Goal: Transaction & Acquisition: Obtain resource

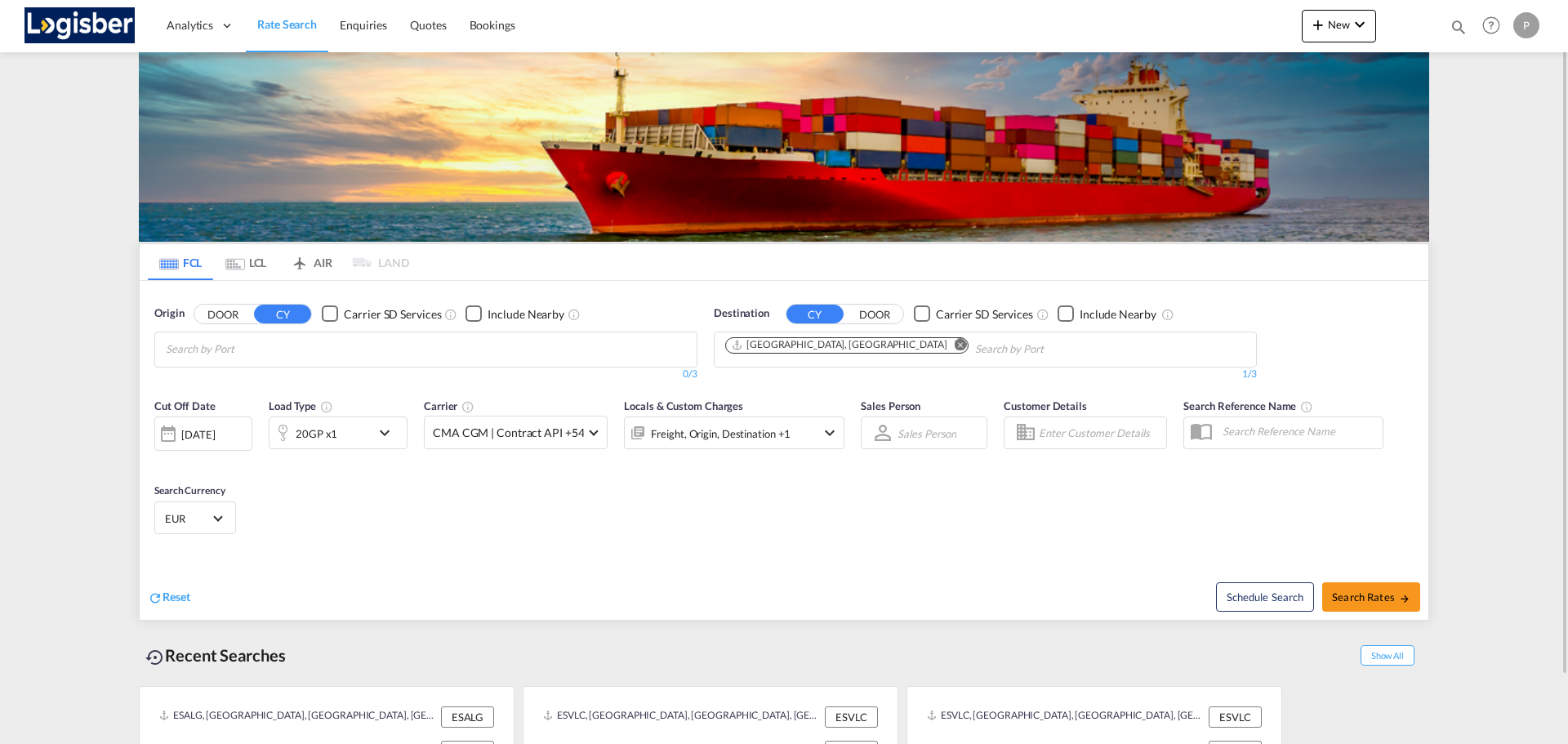
click at [955, 343] on md-icon "Remove" at bounding box center [961, 344] width 13 height 13
click at [289, 350] on body "Analytics Dashboard Rate Search Enquiries Quotes Bookings" at bounding box center [784, 372] width 1568 height 744
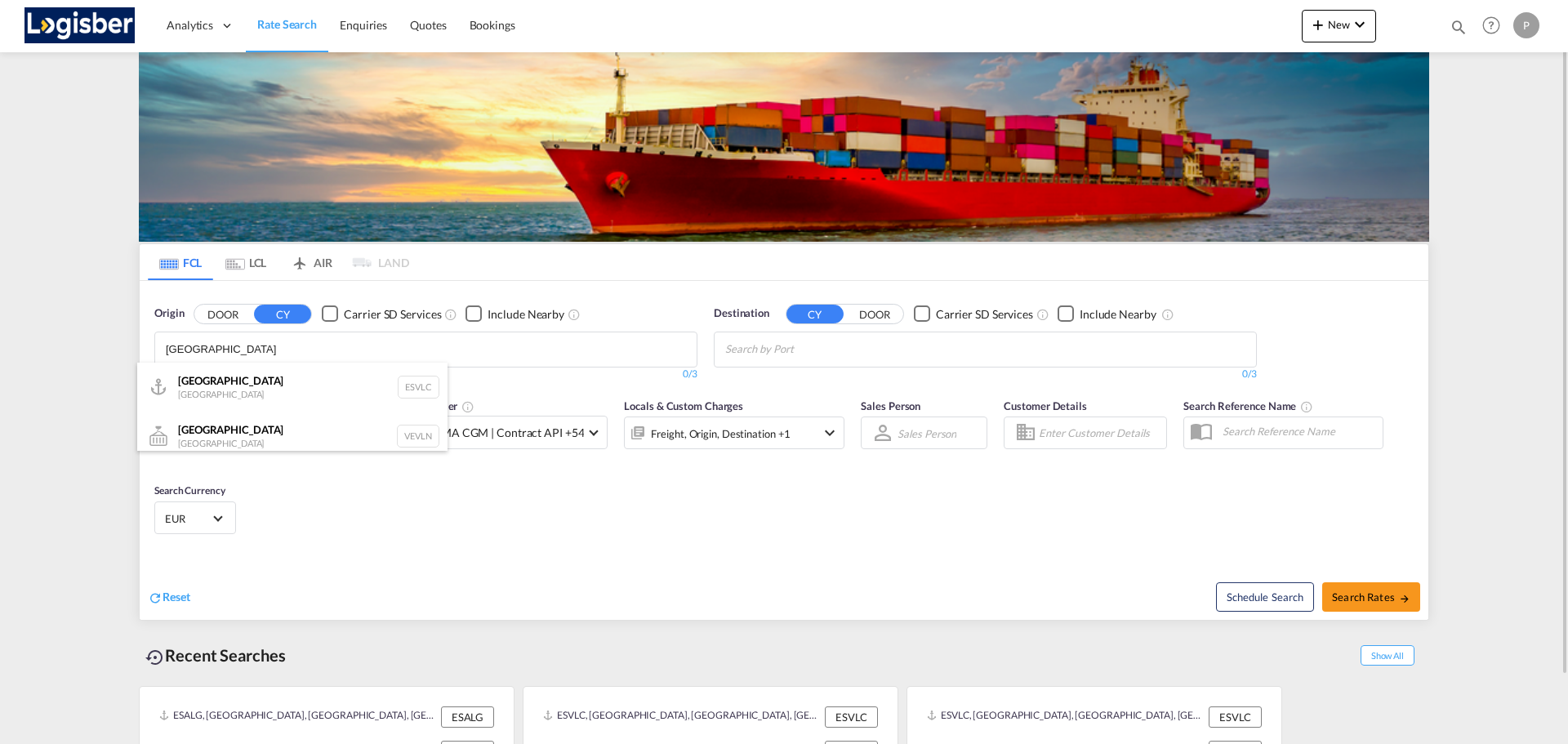
type input "[GEOGRAPHIC_DATA]"
click at [267, 383] on div "Valencia [GEOGRAPHIC_DATA] ESVLC" at bounding box center [292, 387] width 310 height 49
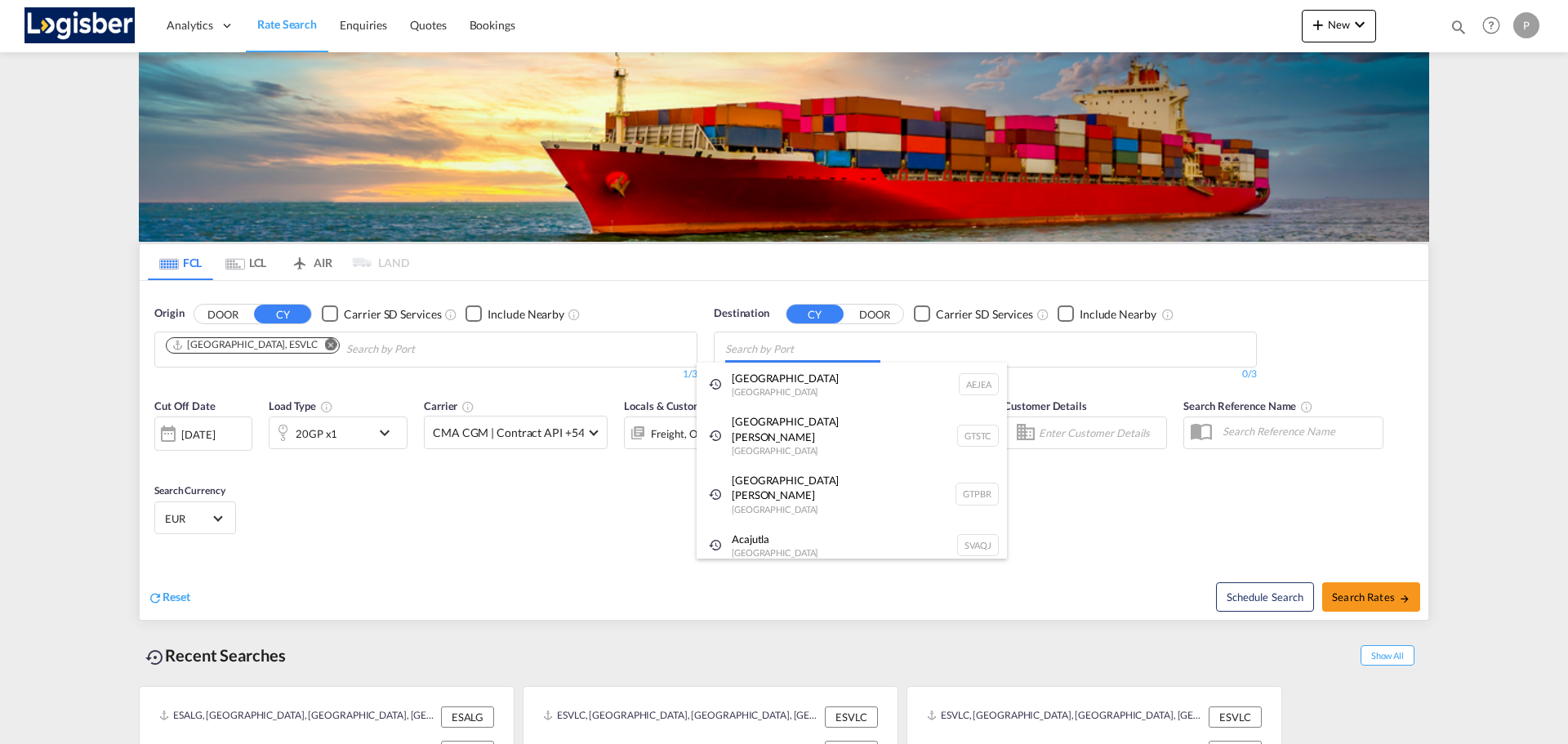
click at [878, 350] on body "Analytics Dashboard Rate Search Enquiries Quotes Bookings" at bounding box center [784, 372] width 1568 height 744
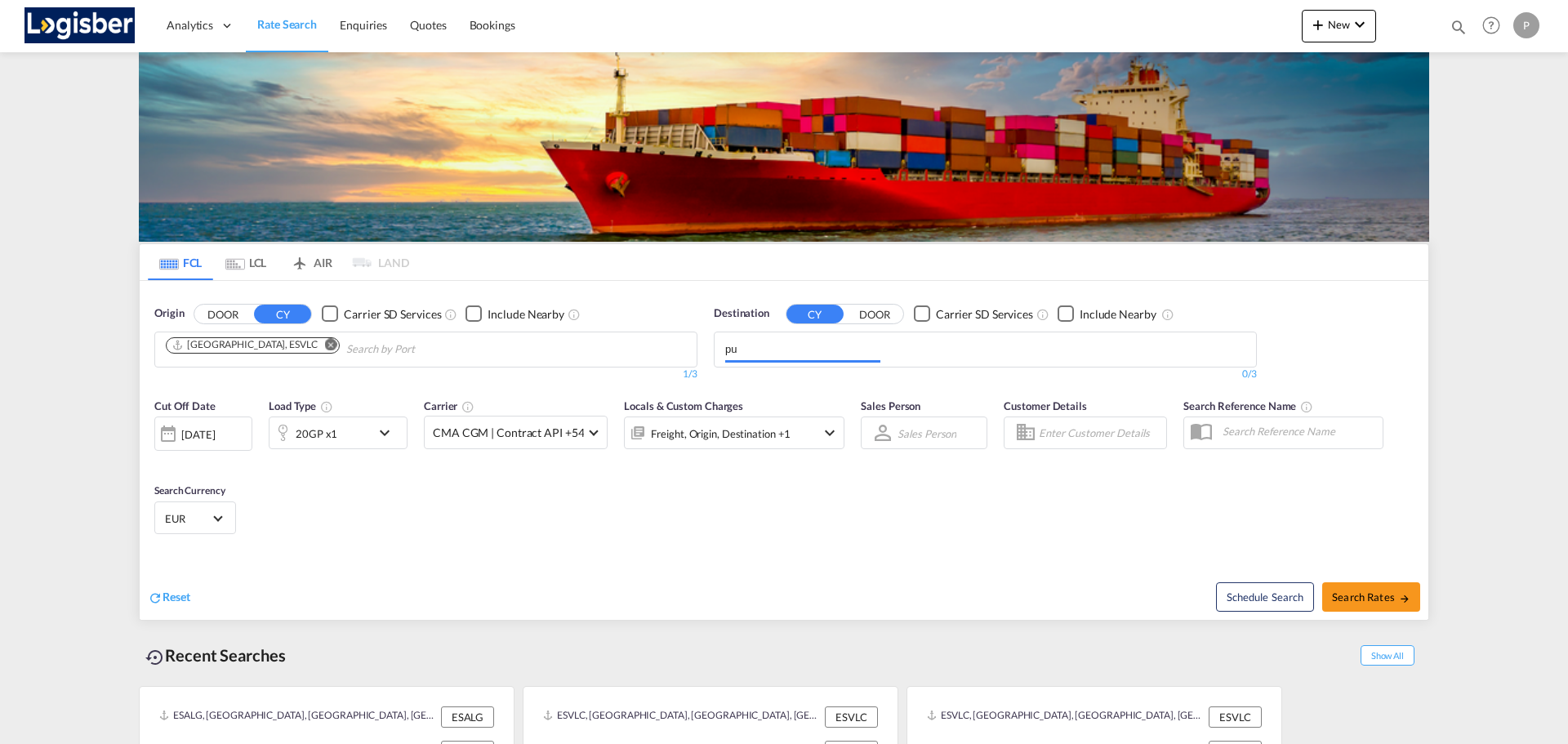
type input "p"
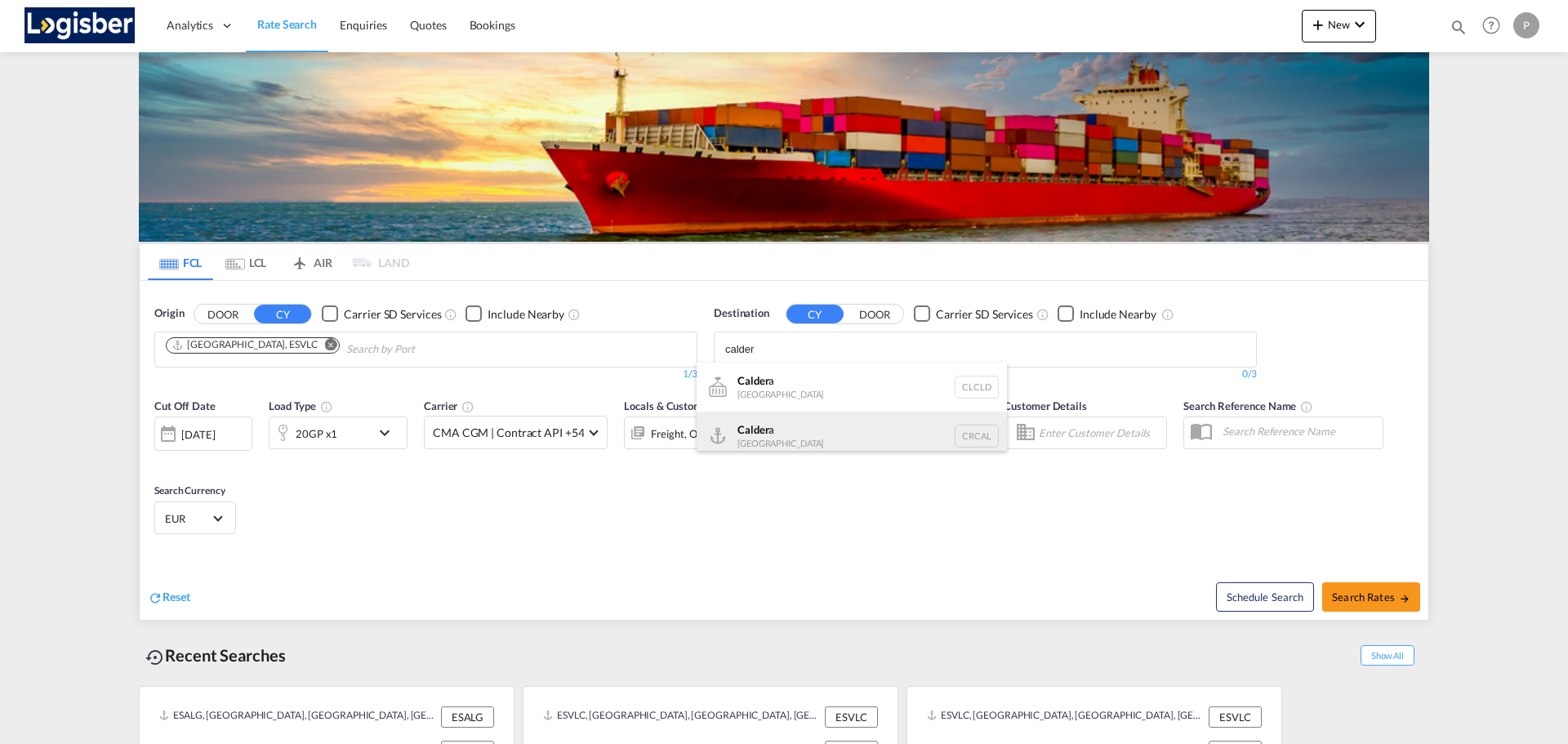
type input "calder"
click at [838, 424] on div "Calder a [GEOGRAPHIC_DATA] CRCAL" at bounding box center [851, 436] width 310 height 49
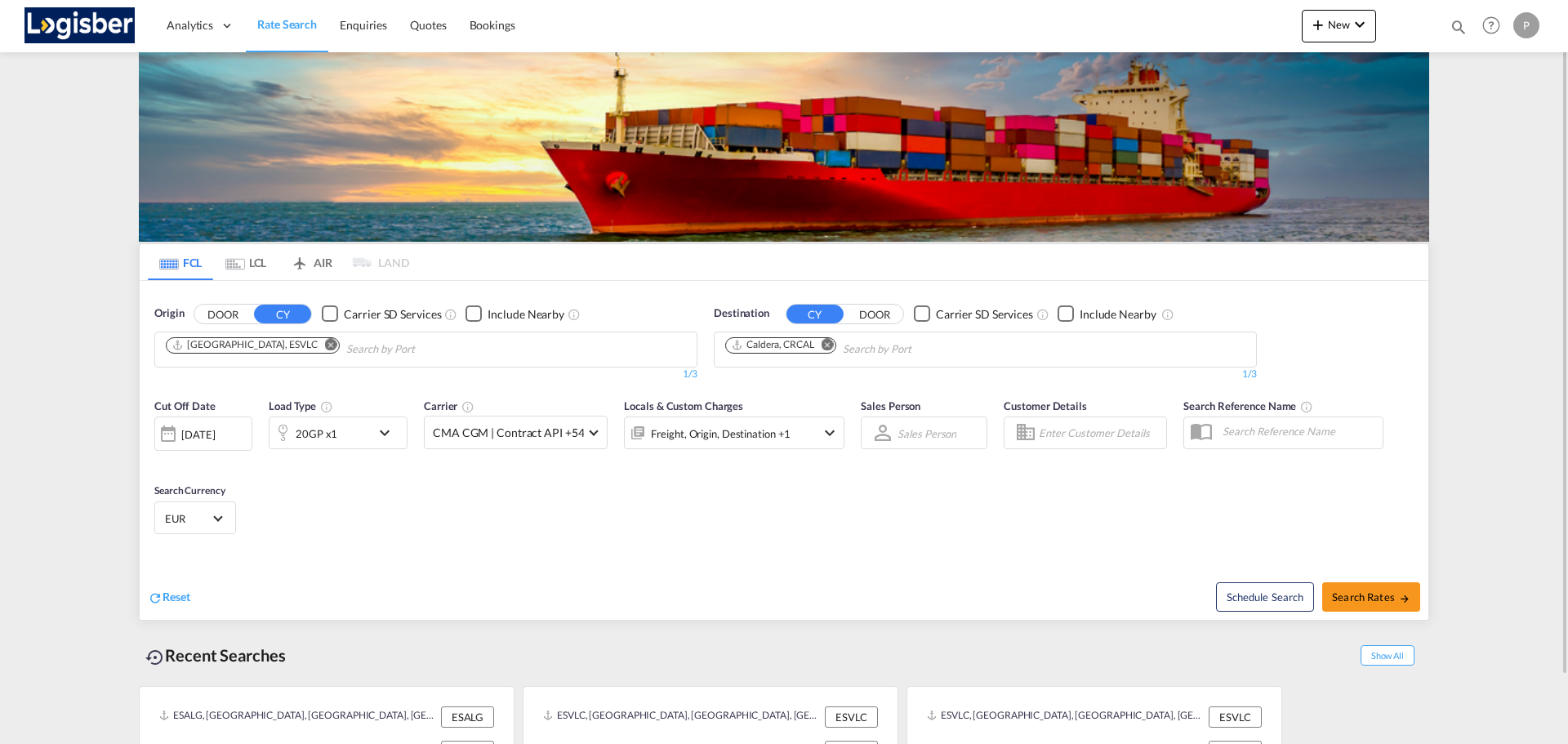
click at [1336, 578] on div "Schedule Search Search Rates" at bounding box center [1108, 589] width 640 height 63
click at [1355, 592] on span "Search Rates" at bounding box center [1371, 597] width 78 height 13
type input "ESVLC to CRCAL / [DATE]"
